Goal: Ask a question

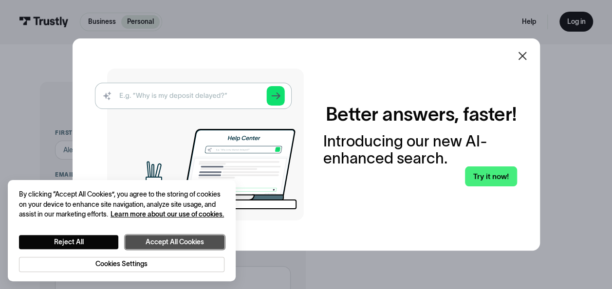
click at [181, 236] on button "Accept All Cookies" at bounding box center [174, 242] width 99 height 14
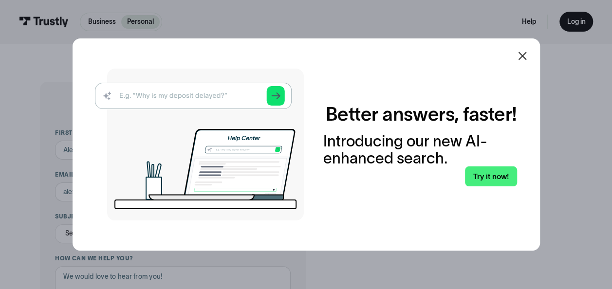
click at [527, 60] on icon at bounding box center [523, 56] width 12 height 12
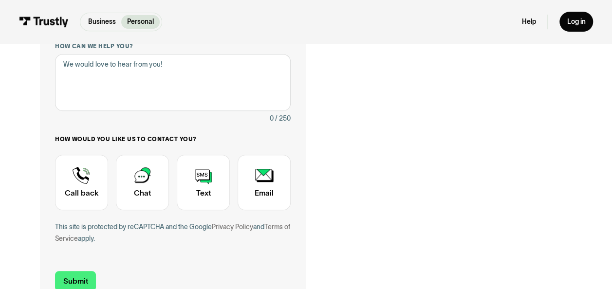
scroll to position [213, 0]
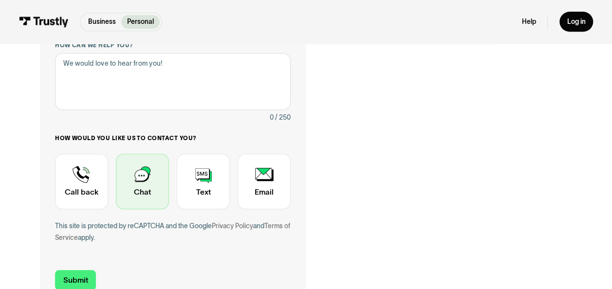
click at [140, 175] on div "Contact Trustly Support" at bounding box center [142, 182] width 53 height 56
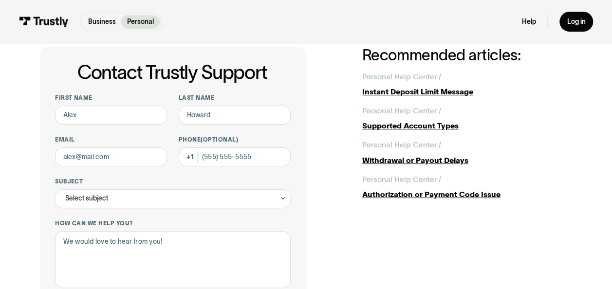
scroll to position [43, 0]
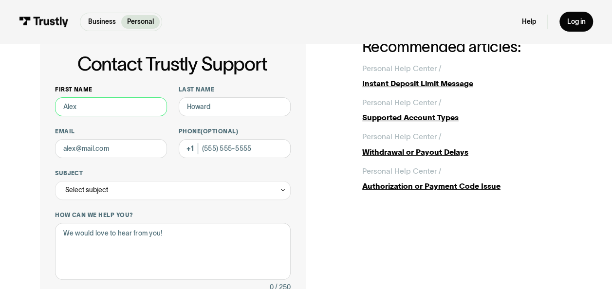
click at [144, 110] on input "First name" at bounding box center [111, 106] width 112 height 19
type input "[PERSON_NAME]"
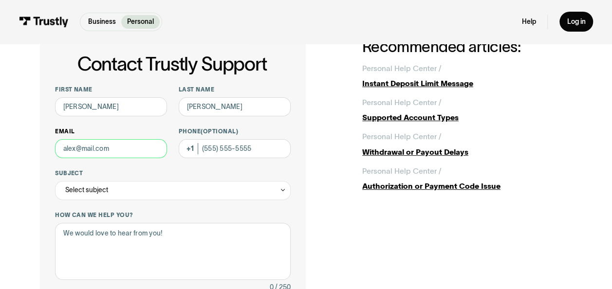
click at [107, 151] on input "Email" at bounding box center [111, 148] width 112 height 19
type input "[EMAIL_ADDRESS][DOMAIN_NAME]"
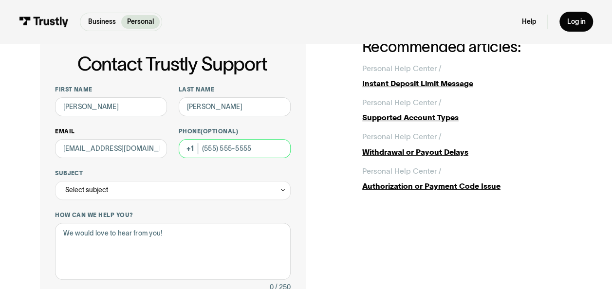
type input "[PHONE_NUMBER]"
click at [99, 198] on div "Select subject" at bounding box center [173, 190] width 236 height 19
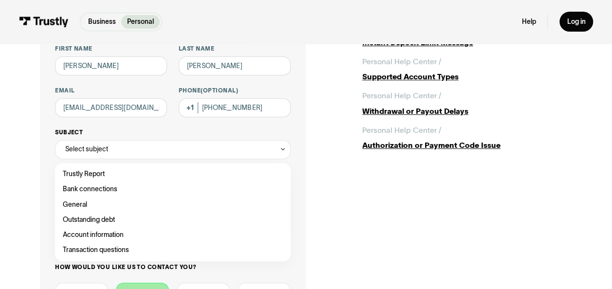
scroll to position [90, 0]
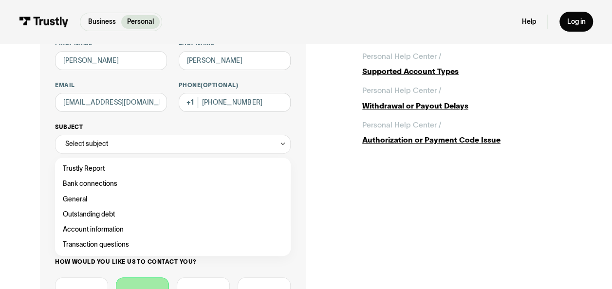
click at [128, 246] on div "Contact Trustly Support" at bounding box center [173, 244] width 228 height 15
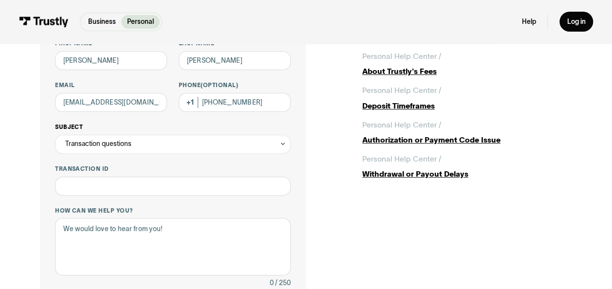
click at [170, 152] on div "Transaction questions" at bounding box center [173, 144] width 236 height 19
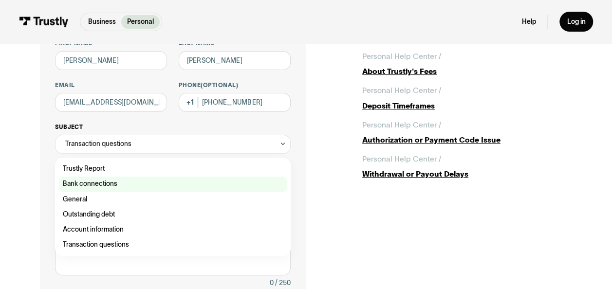
click at [136, 189] on div "Contact Trustly Support" at bounding box center [173, 184] width 228 height 15
type input "**********"
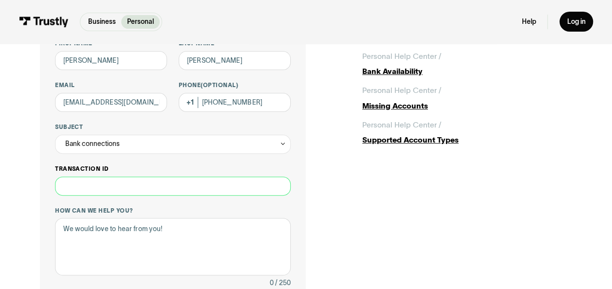
click at [151, 189] on input "Transaction ID" at bounding box center [173, 186] width 236 height 19
type input "**"
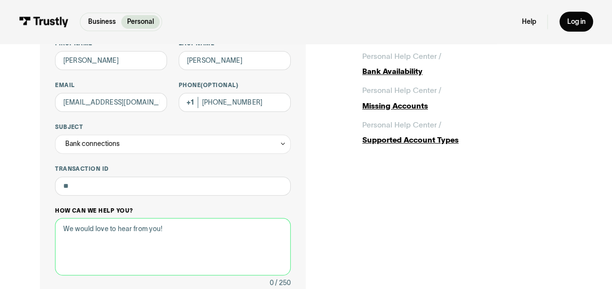
click at [242, 242] on textarea "How can we help you?" at bounding box center [173, 246] width 236 height 57
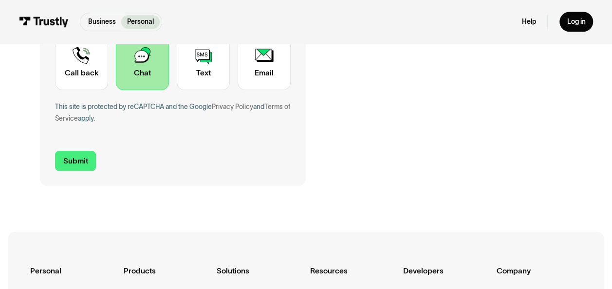
scroll to position [375, 0]
type textarea "hello im always needing to connect my accounts with trustly but for some reason…"
click at [71, 162] on input "Submit" at bounding box center [75, 161] width 41 height 20
type input "[PHONE_NUMBER]"
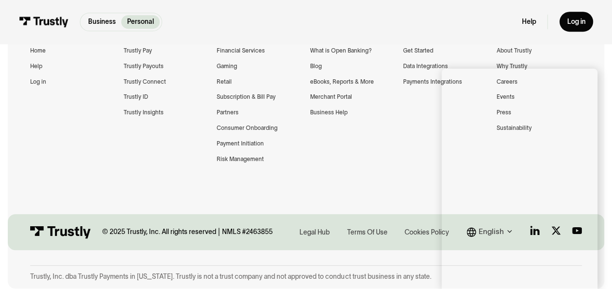
scroll to position [0, 0]
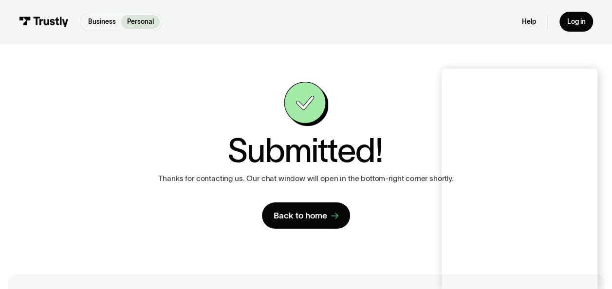
click at [161, 48] on div "**********" at bounding box center [306, 156] width 574 height 224
